Goal: Task Accomplishment & Management: Complete application form

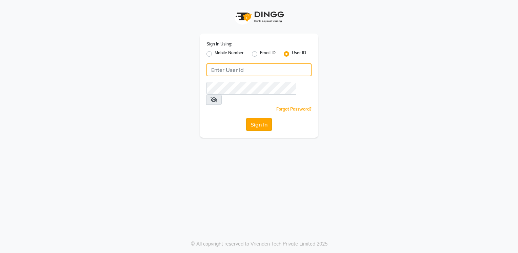
type input "Anup@123"
click at [263, 118] on button "Sign In" at bounding box center [259, 124] width 26 height 13
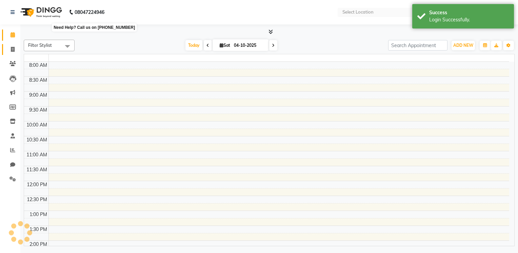
select select "en"
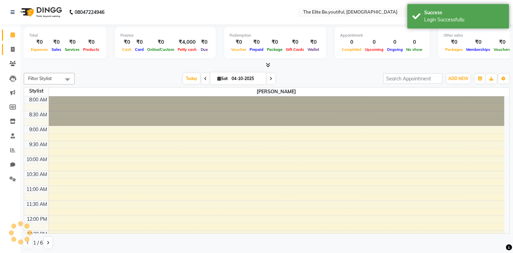
click at [11, 49] on icon at bounding box center [13, 49] width 4 height 5
select select "service"
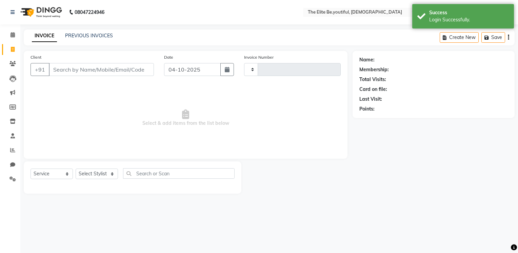
type input "0109"
select select "8173"
click at [68, 66] on input "Client" at bounding box center [101, 69] width 105 height 13
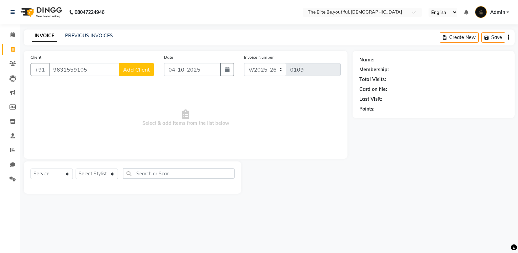
type input "9631559105"
click at [148, 71] on span "Add Client" at bounding box center [136, 69] width 27 height 7
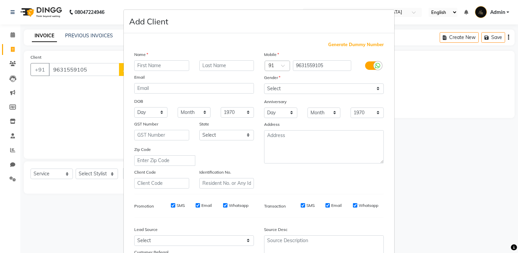
click at [141, 63] on input "text" at bounding box center [161, 65] width 55 height 11
type input "Junid"
click at [227, 63] on input "text" at bounding box center [226, 65] width 55 height 11
type input "[PERSON_NAME]"
drag, startPoint x: 374, startPoint y: 87, endPoint x: 368, endPoint y: 92, distance: 7.5
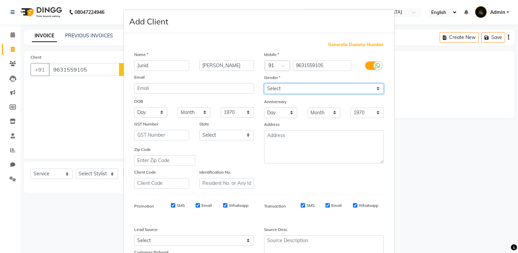
click at [374, 87] on select "Select [DEMOGRAPHIC_DATA] [DEMOGRAPHIC_DATA] Other Prefer Not To Say" at bounding box center [324, 88] width 120 height 11
select select "[DEMOGRAPHIC_DATA]"
click at [264, 84] on select "Select [DEMOGRAPHIC_DATA] [DEMOGRAPHIC_DATA] Other Prefer Not To Say" at bounding box center [324, 88] width 120 height 11
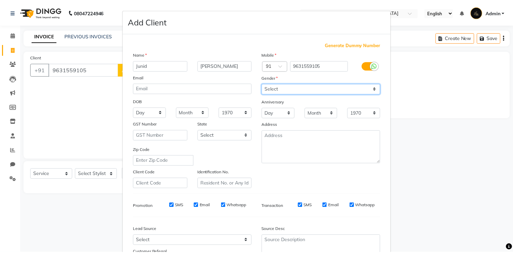
scroll to position [63, 0]
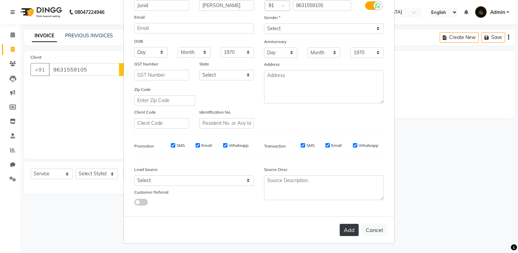
click at [342, 230] on button "Add" at bounding box center [348, 230] width 19 height 12
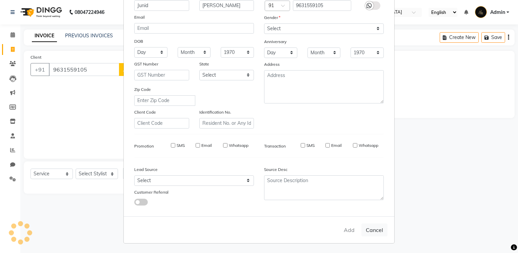
select select
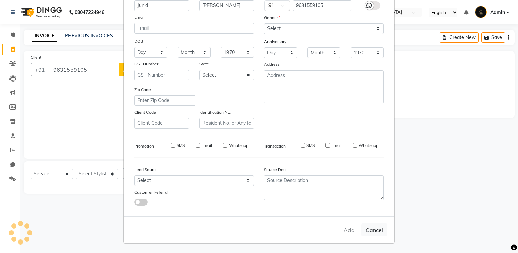
select select
checkbox input "false"
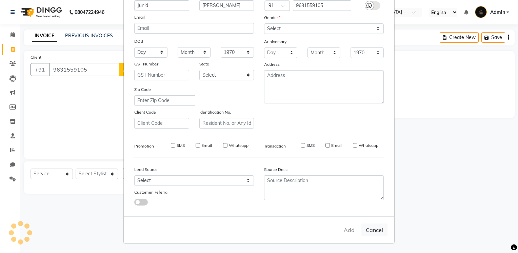
checkbox input "false"
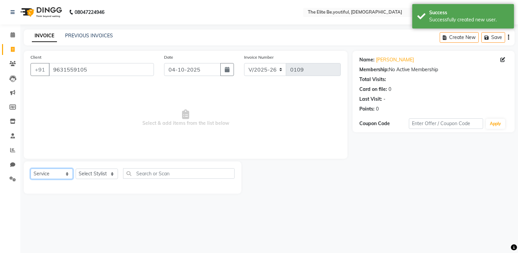
click at [69, 174] on select "Select Service Product Membership Package Voucher Prepaid Gift Card" at bounding box center [51, 173] width 42 height 11
click at [30, 169] on select "Select Service Product Membership Package Voucher Prepaid Gift Card" at bounding box center [51, 173] width 42 height 11
click at [111, 176] on select "Select Stylist [PERSON_NAME] [PERSON_NAME] [PERSON_NAME] [PERSON_NAME] [PERSON_…" at bounding box center [97, 173] width 42 height 11
select select "83334"
click at [76, 169] on select "Select Stylist [PERSON_NAME] [PERSON_NAME] [PERSON_NAME] [PERSON_NAME] [PERSON_…" at bounding box center [97, 173] width 42 height 11
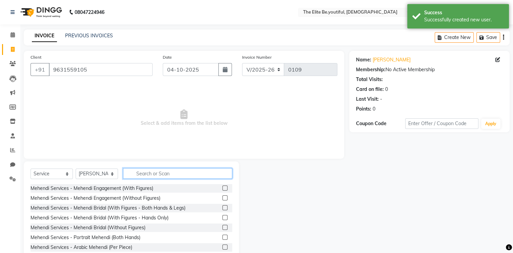
click at [138, 174] on input "text" at bounding box center [177, 173] width 109 height 11
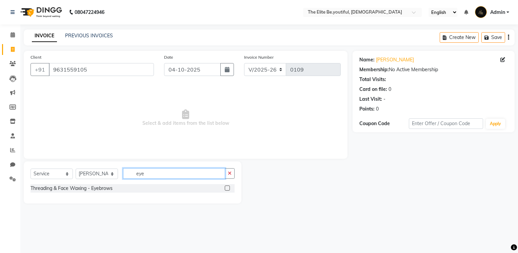
type input "eye"
click at [226, 188] on label at bounding box center [227, 187] width 5 height 5
click at [226, 188] on input "checkbox" at bounding box center [227, 188] width 4 height 4
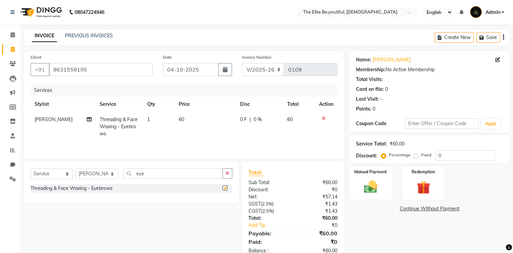
checkbox input "false"
click at [152, 120] on td "1" at bounding box center [159, 126] width 32 height 29
select select "83334"
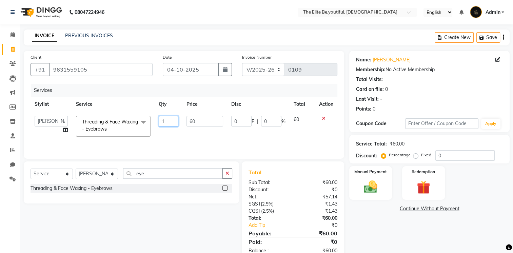
drag, startPoint x: 169, startPoint y: 123, endPoint x: 143, endPoint y: 130, distance: 26.7
click at [143, 130] on tr "[PERSON_NAME] [PERSON_NAME] [PERSON_NAME] [PERSON_NAME] [PERSON_NAME] prem [PER…" at bounding box center [183, 126] width 307 height 29
type input "2"
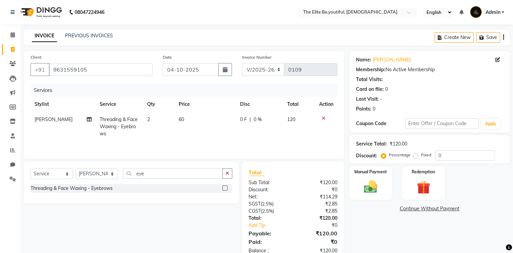
drag, startPoint x: 176, startPoint y: 134, endPoint x: 281, endPoint y: 95, distance: 111.5
click at [177, 134] on tr "[PERSON_NAME] Threading & Face Waxing - Eyebrows 2 60 0 F | 0 % 120" at bounding box center [183, 126] width 307 height 29
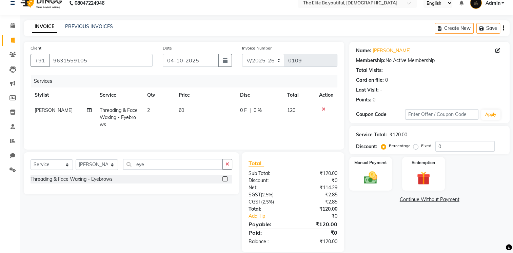
scroll to position [18, 0]
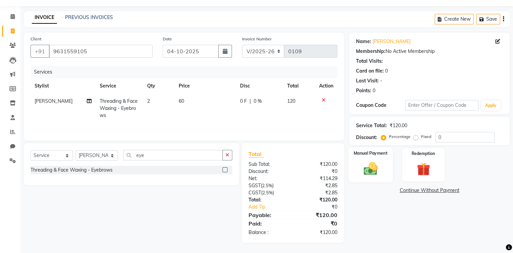
click at [372, 168] on img at bounding box center [370, 169] width 23 height 16
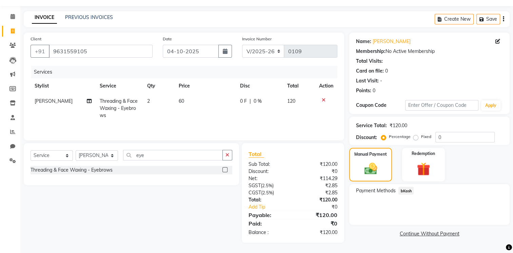
click at [409, 190] on span "bKash" at bounding box center [405, 191] width 15 height 8
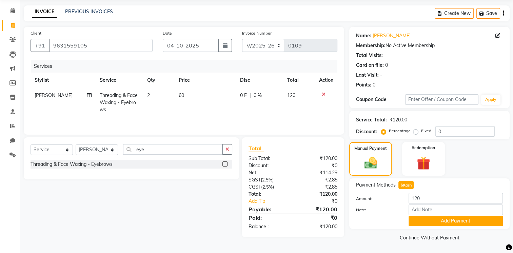
scroll to position [24, 0]
click at [445, 219] on button "Add Payment" at bounding box center [455, 220] width 94 height 11
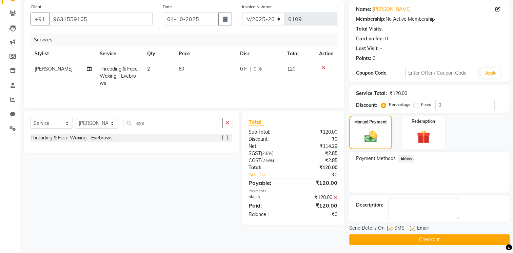
scroll to position [52, 0]
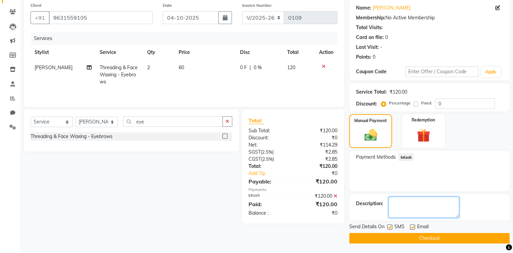
click at [405, 203] on textarea at bounding box center [423, 207] width 70 height 21
type textarea "online"
click at [415, 238] on button "Checkout" at bounding box center [429, 238] width 160 height 11
